Goal: Information Seeking & Learning: Learn about a topic

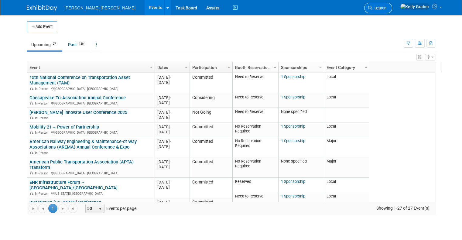
click at [392, 11] on link "Search" at bounding box center [378, 8] width 28 height 11
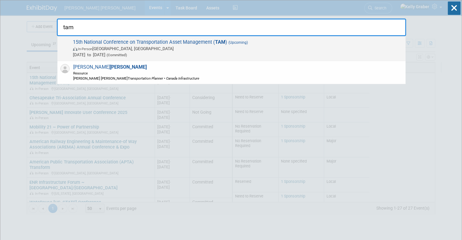
type input "tam"
click at [195, 43] on span "15th National Conference on Transportation Asset Management ( TAM ) (Upcoming) …" at bounding box center [236, 48] width 331 height 19
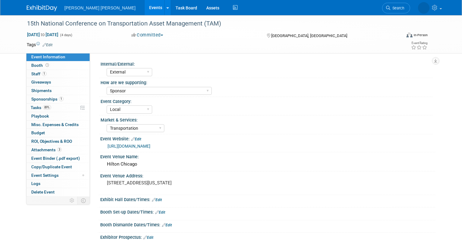
select select "External"
select select "Sponsor"
select select "Local"
select select "Transportation"
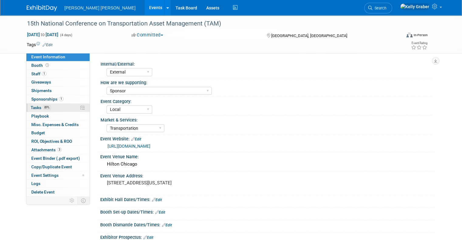
click at [43, 108] on span "89%" at bounding box center [47, 107] width 8 height 5
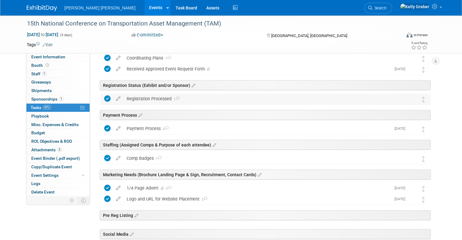
scroll to position [61, 0]
